Goal: Find specific page/section: Find specific page/section

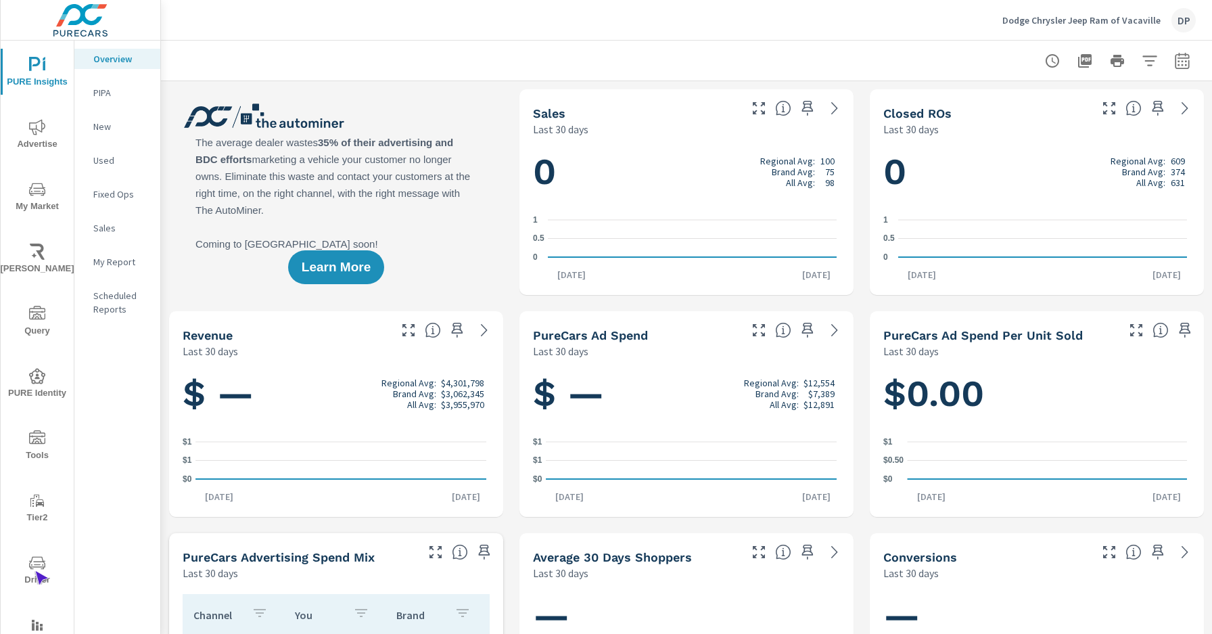
click at [35, 571] on span "Driver" at bounding box center [37, 571] width 65 height 33
